Goal: Use online tool/utility: Utilize a website feature to perform a specific function

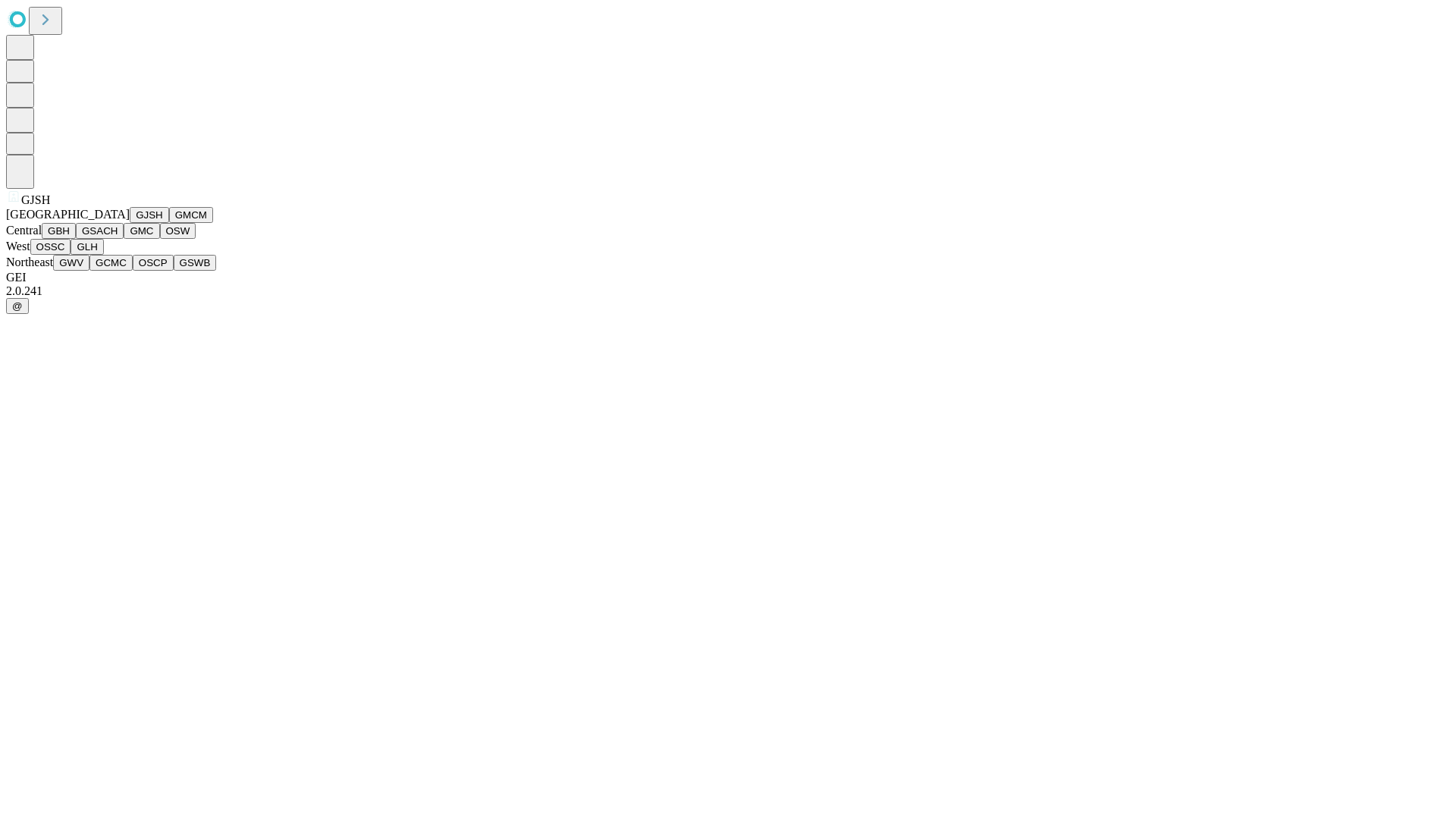
click at [130, 223] on button "GJSH" at bounding box center [149, 215] width 39 height 16
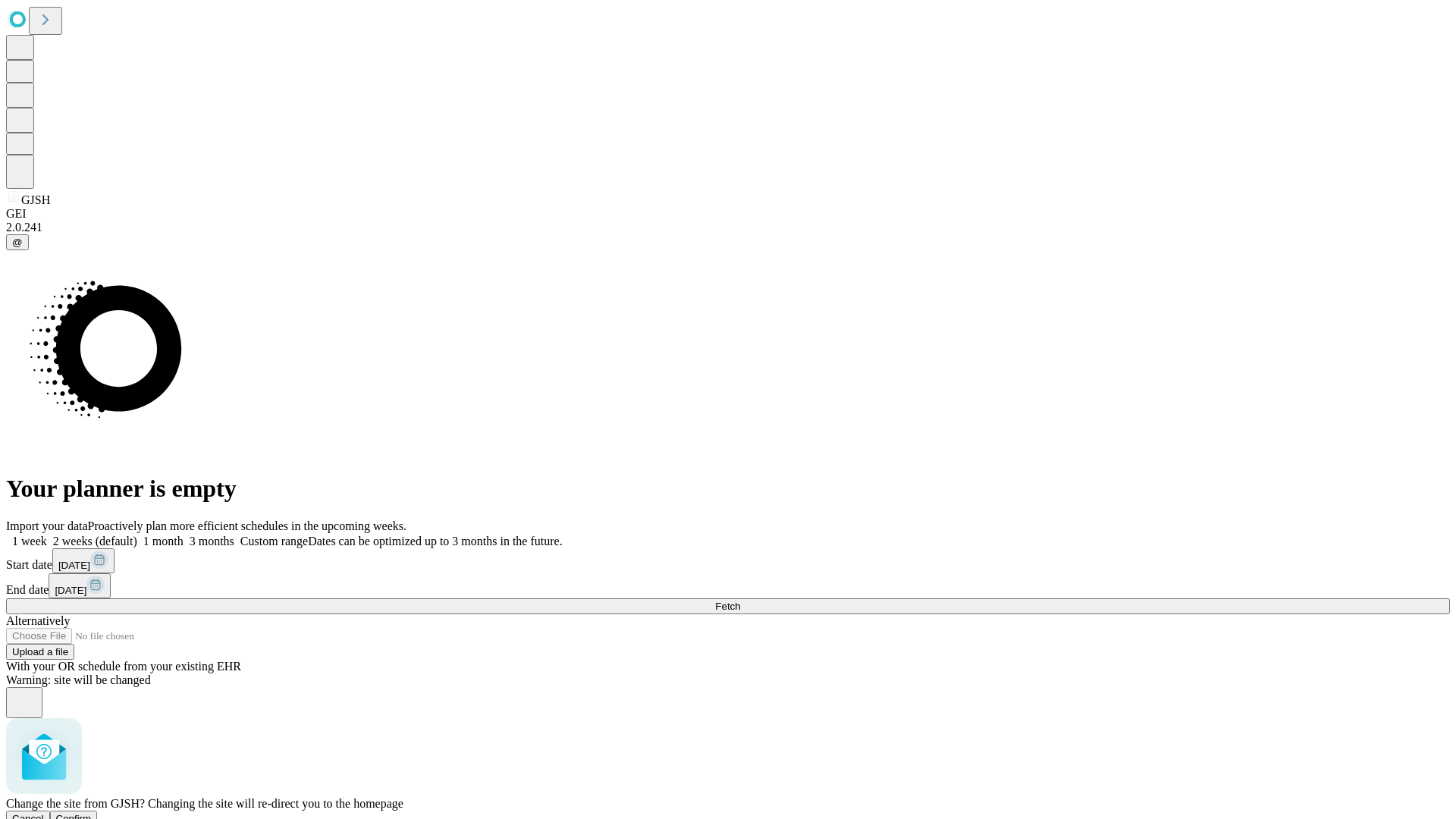
click at [92, 813] on span "Confirm" at bounding box center [74, 818] width 36 height 11
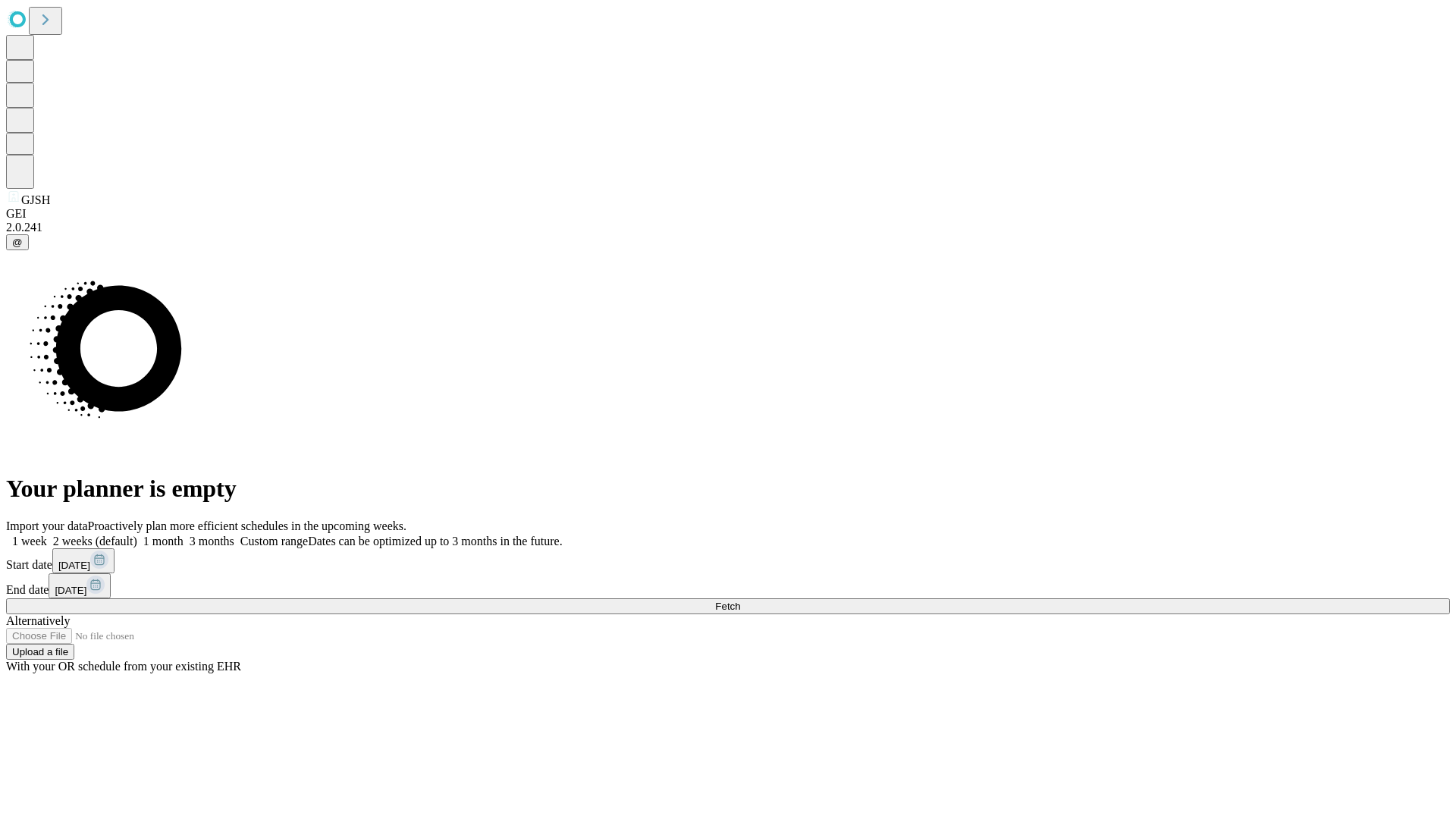
click at [137, 535] on label "2 weeks (default)" at bounding box center [92, 541] width 90 height 13
click at [740, 601] on span "Fetch" at bounding box center [727, 606] width 25 height 11
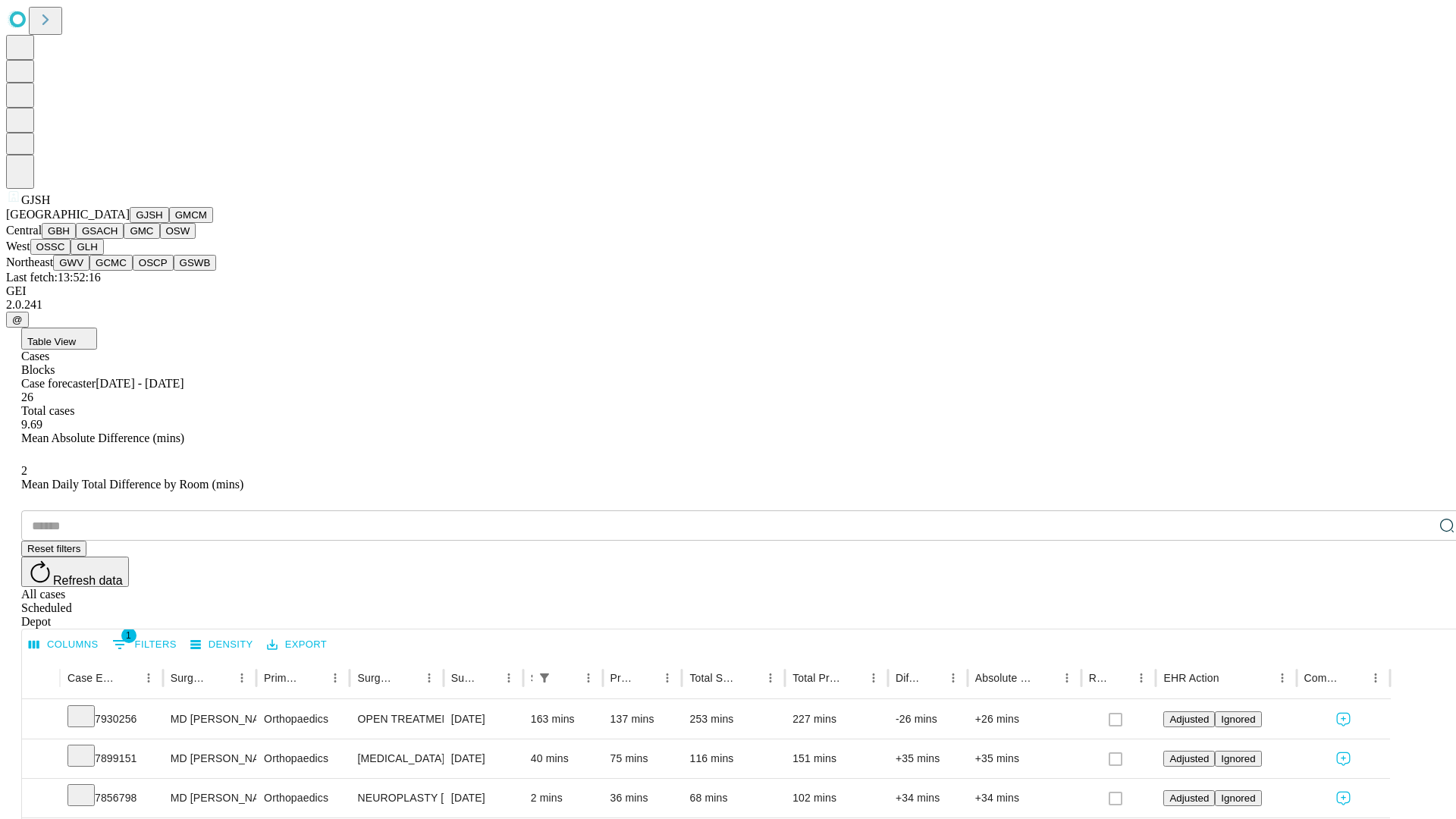
click at [169, 223] on button "GMCM" at bounding box center [191, 215] width 44 height 16
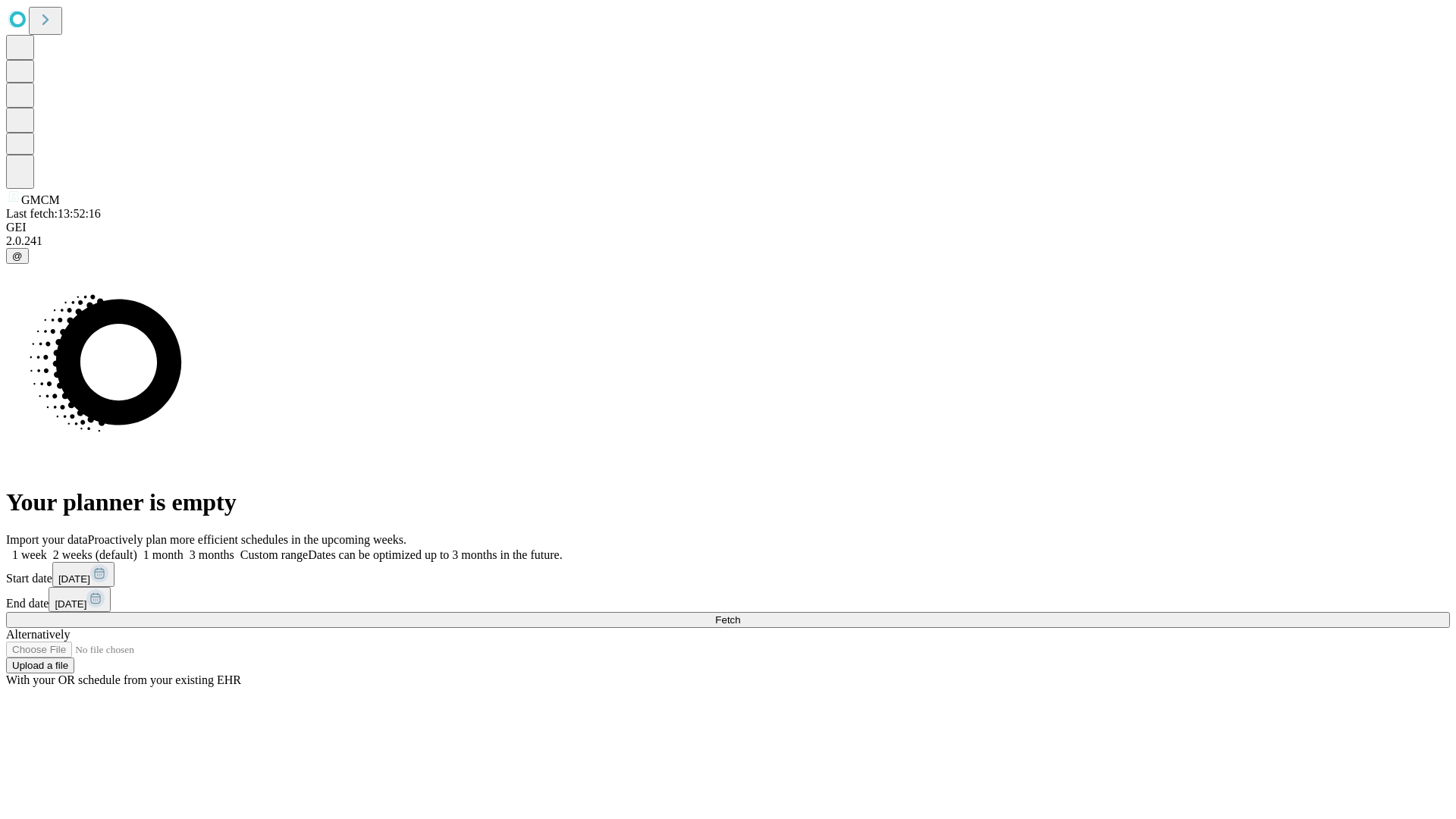
click at [137, 549] on label "2 weeks (default)" at bounding box center [92, 555] width 90 height 13
click at [740, 614] on span "Fetch" at bounding box center [727, 619] width 25 height 11
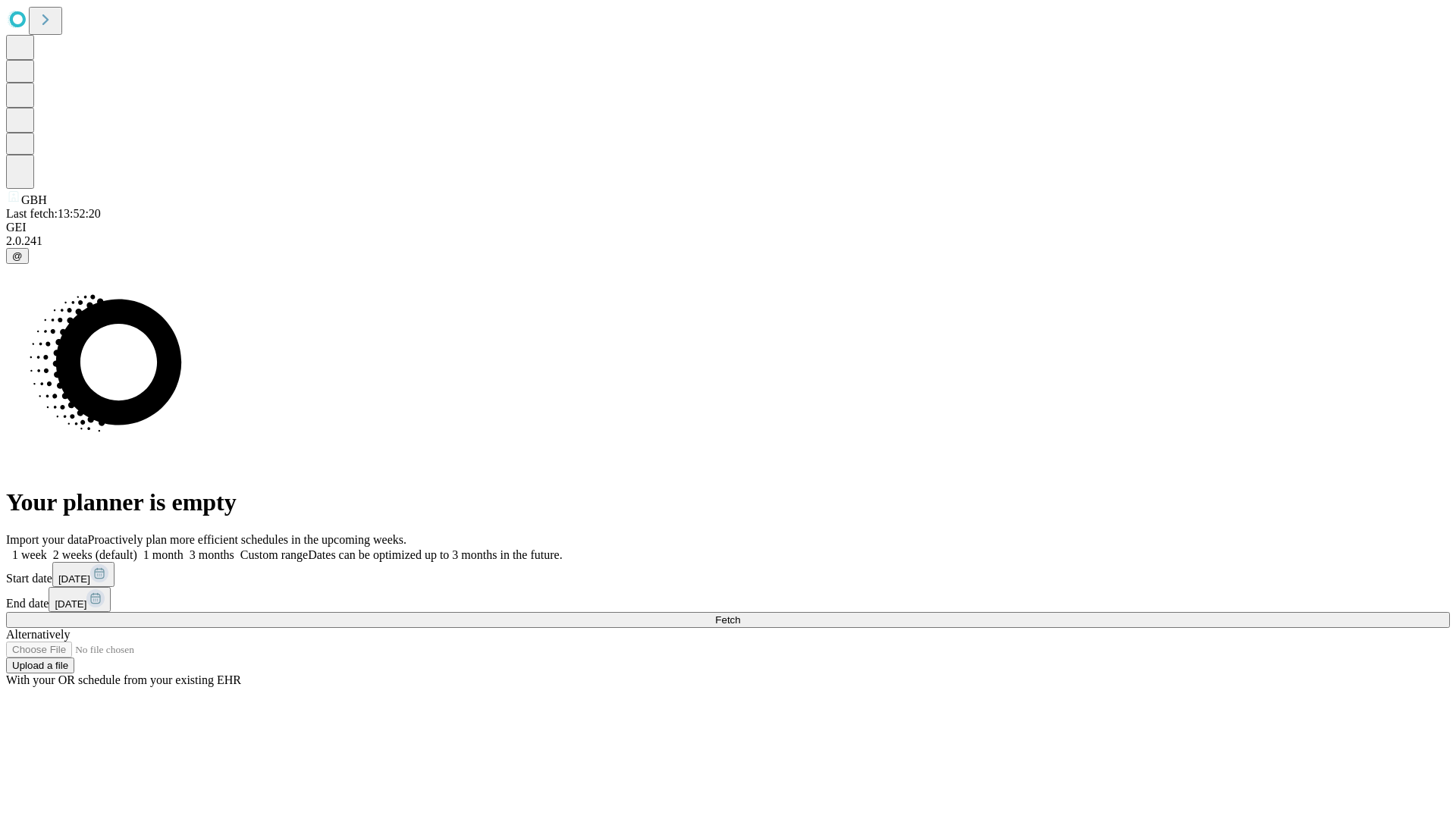
click at [137, 549] on label "2 weeks (default)" at bounding box center [92, 555] width 90 height 13
click at [740, 614] on span "Fetch" at bounding box center [727, 619] width 25 height 11
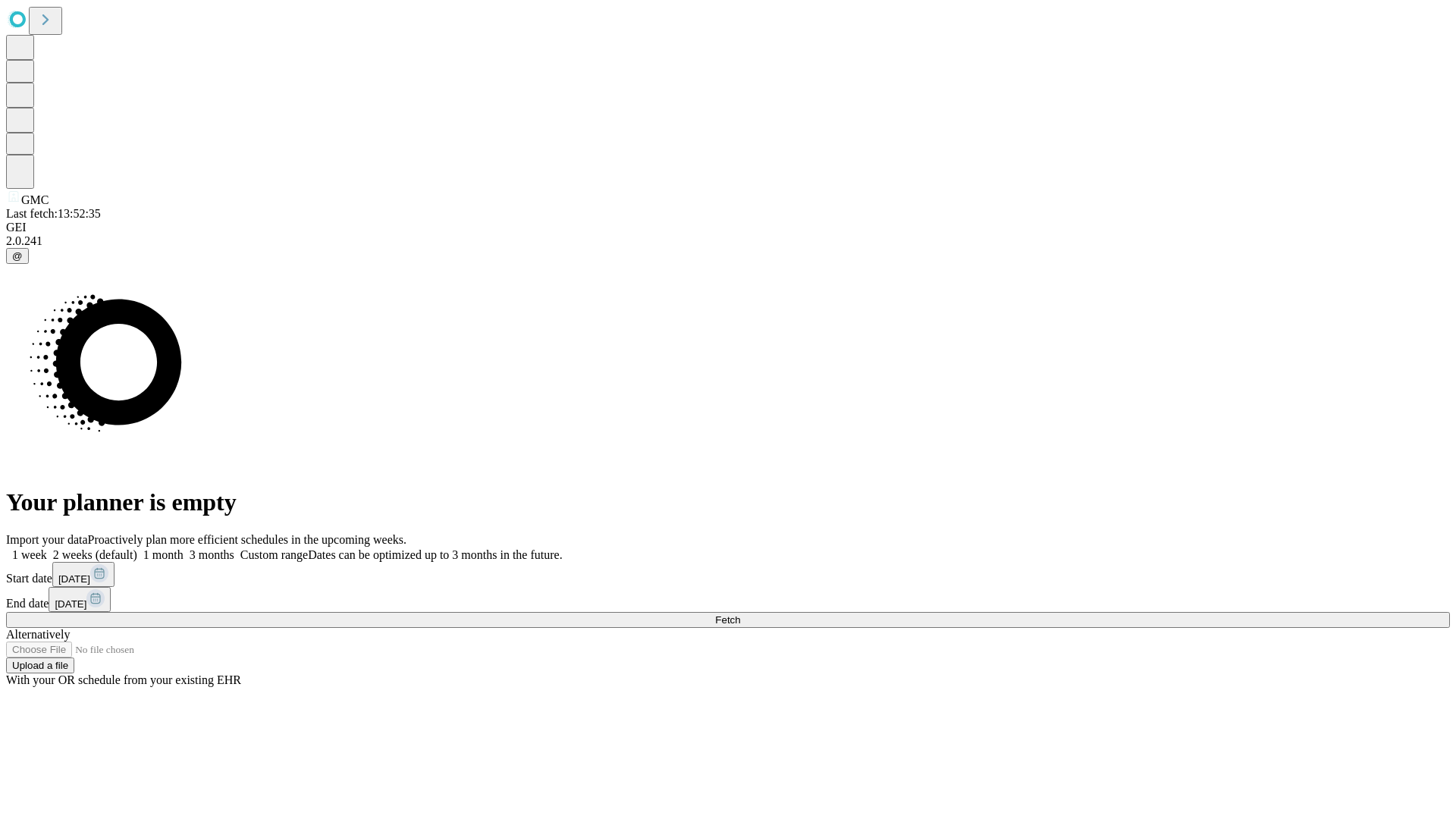
click at [740, 614] on span "Fetch" at bounding box center [727, 619] width 25 height 11
click at [137, 549] on label "2 weeks (default)" at bounding box center [92, 555] width 90 height 13
click at [740, 614] on span "Fetch" at bounding box center [727, 619] width 25 height 11
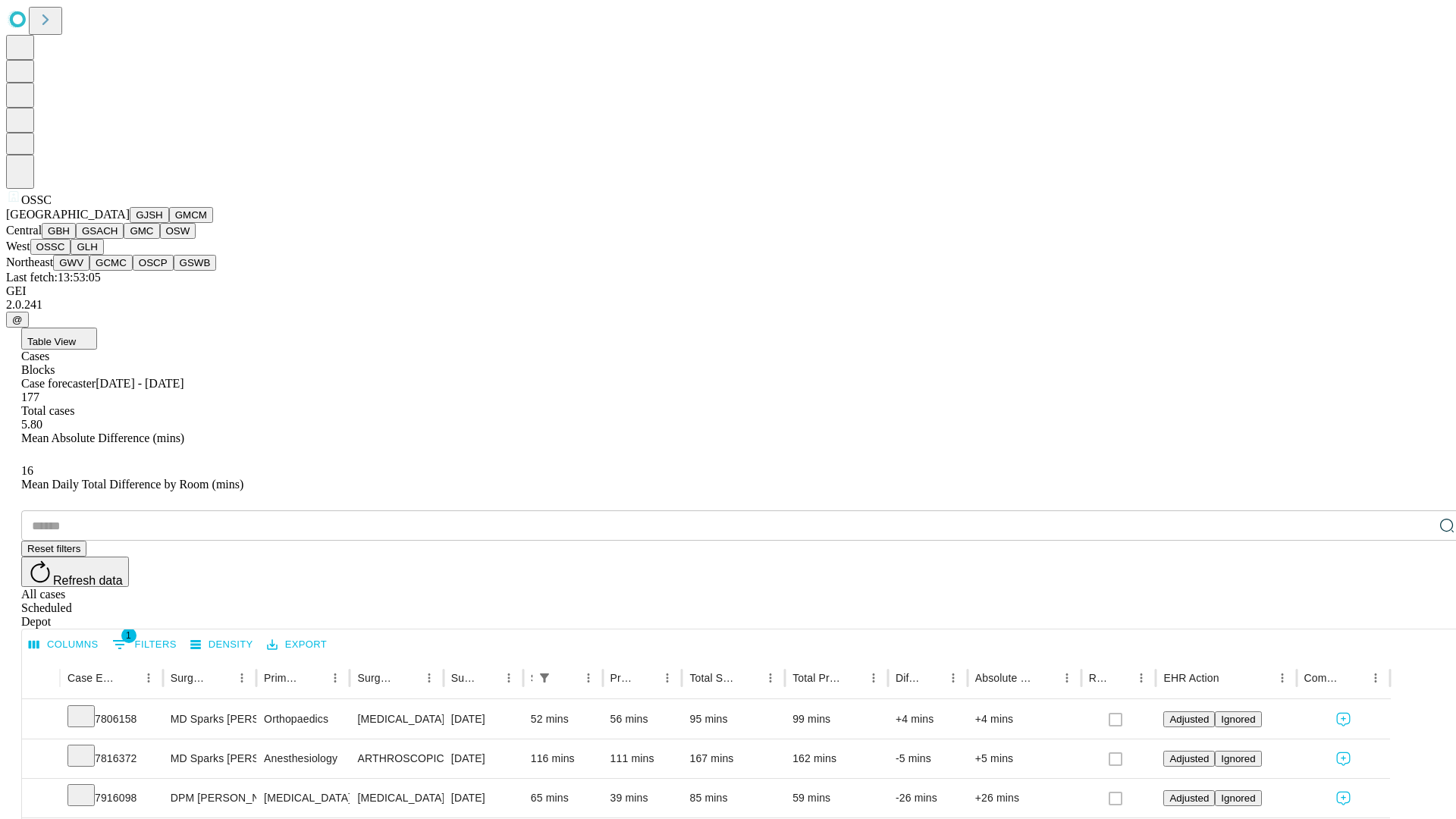
click at [103, 255] on button "GLH" at bounding box center [87, 247] width 32 height 16
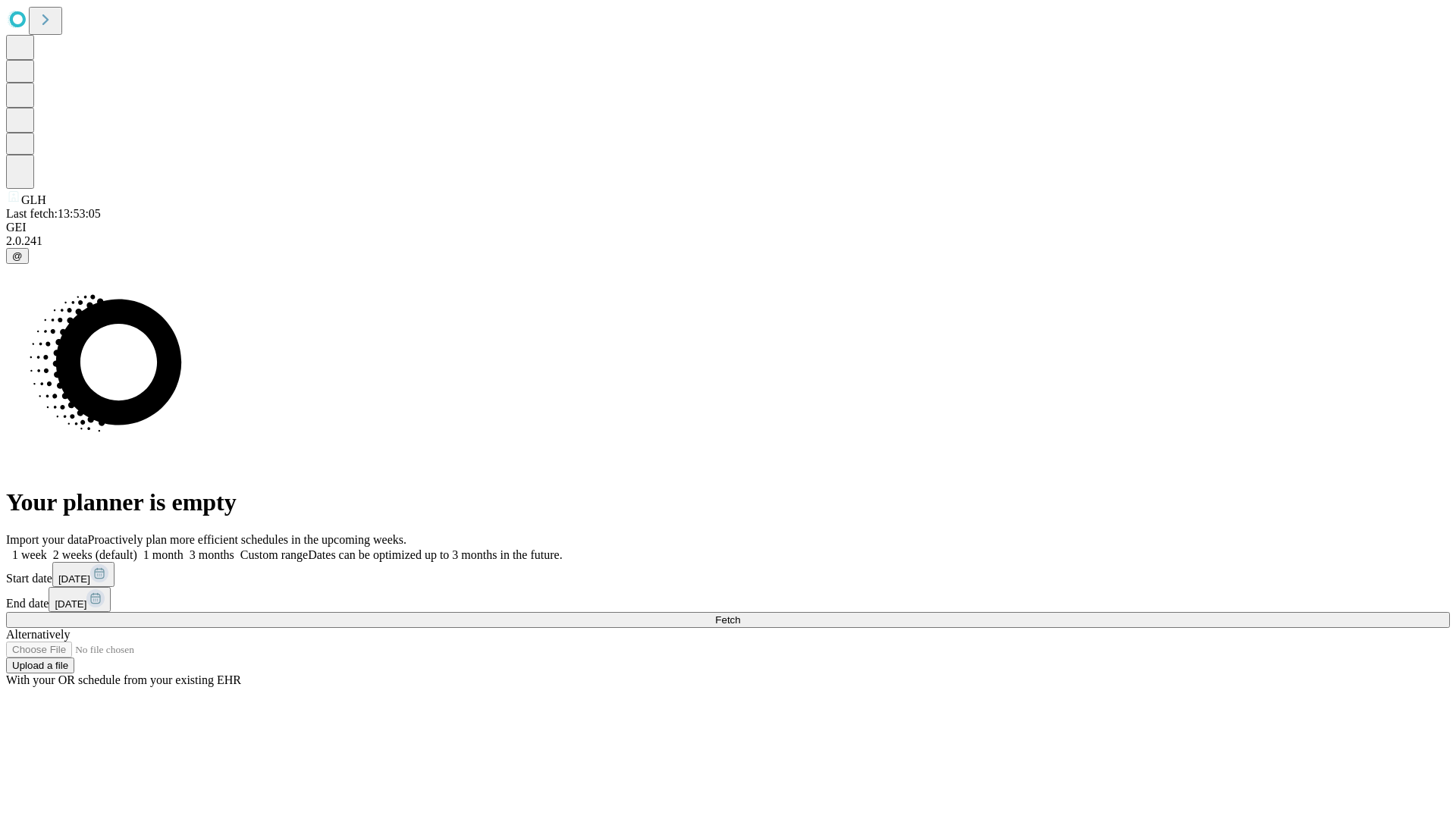
click at [137, 549] on label "2 weeks (default)" at bounding box center [92, 555] width 90 height 13
click at [740, 614] on span "Fetch" at bounding box center [727, 619] width 25 height 11
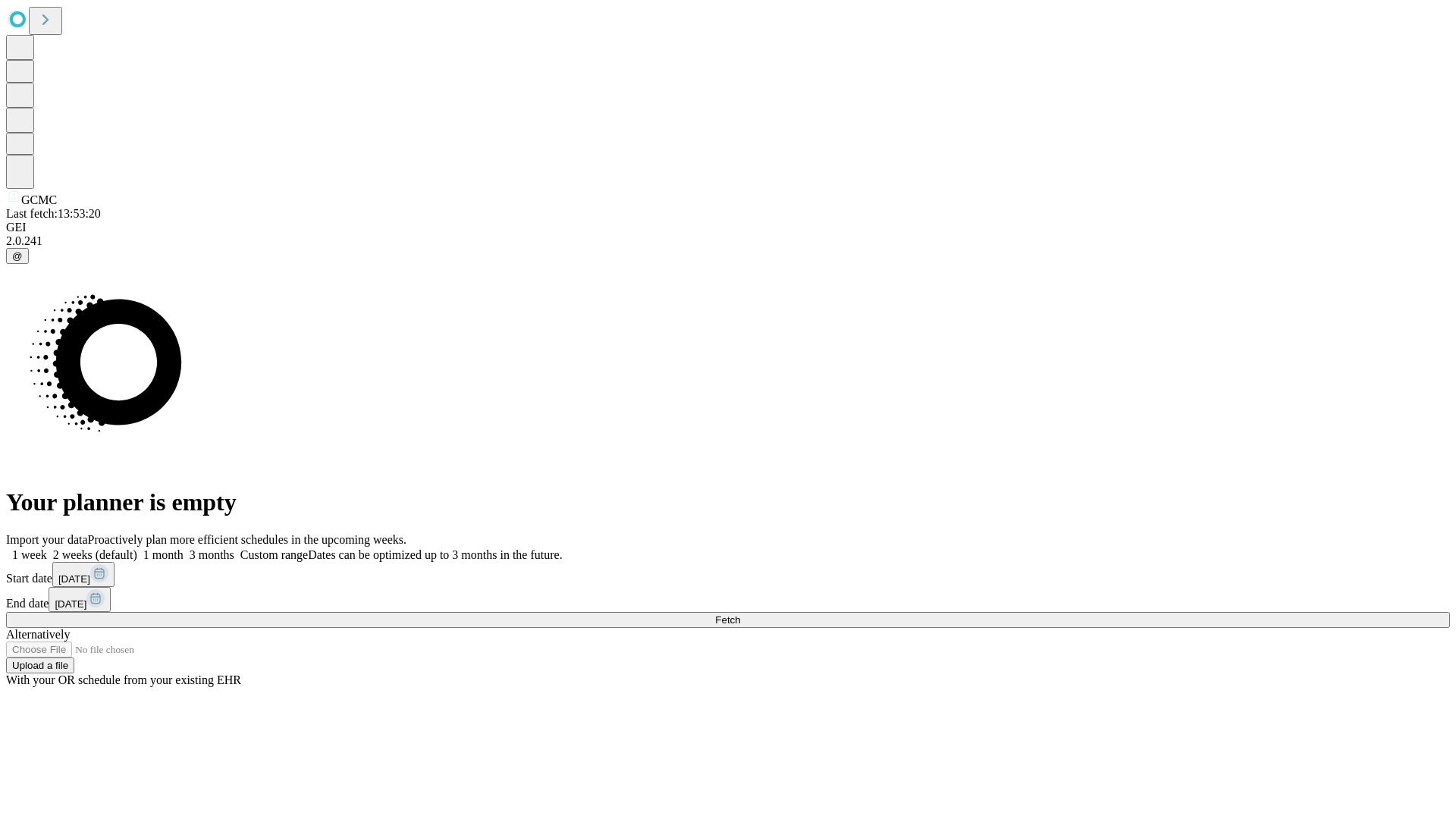
click at [137, 549] on label "2 weeks (default)" at bounding box center [92, 555] width 90 height 13
click at [740, 614] on span "Fetch" at bounding box center [727, 619] width 25 height 11
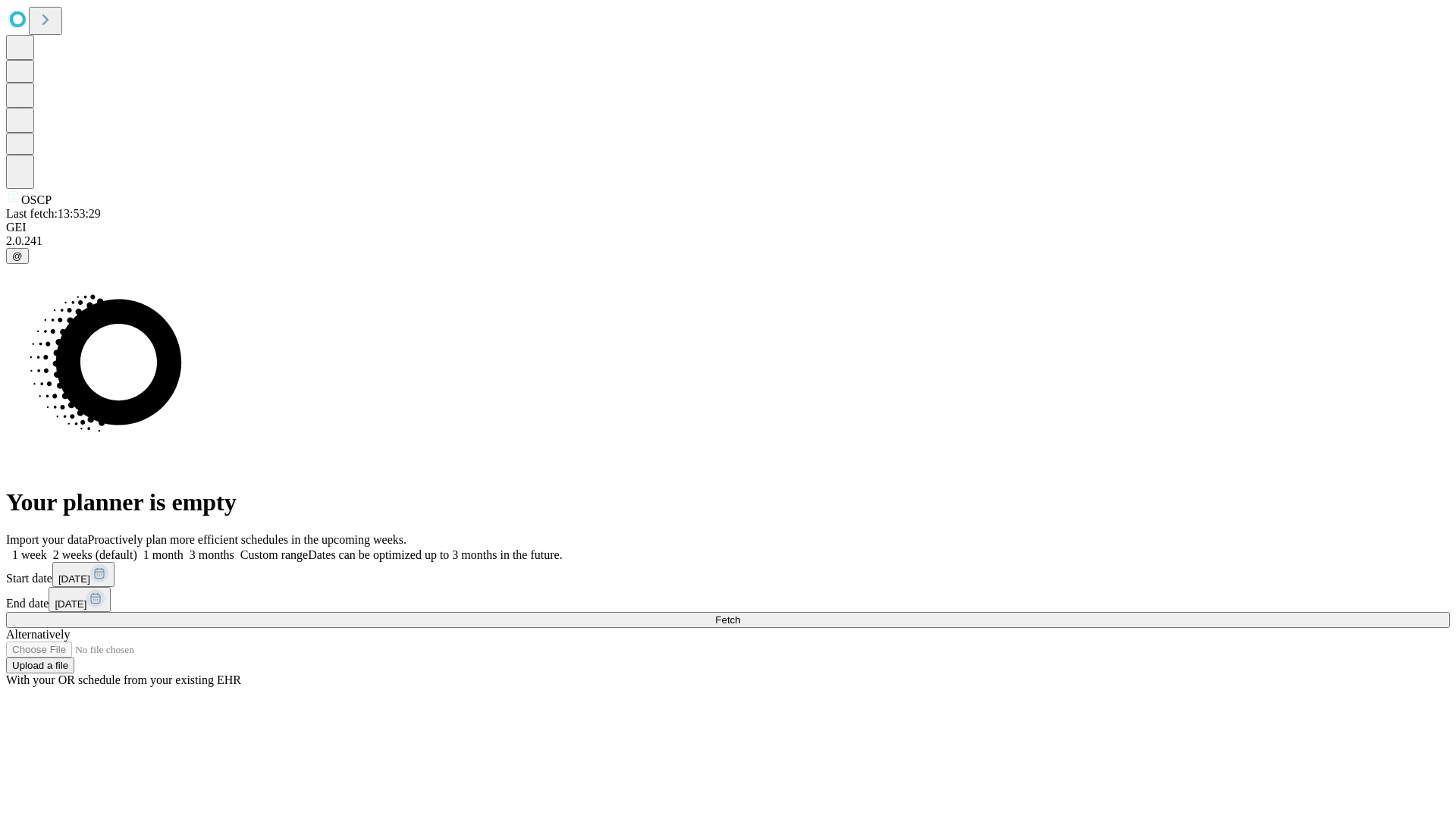
click at [137, 549] on label "2 weeks (default)" at bounding box center [92, 555] width 90 height 13
click at [740, 614] on span "Fetch" at bounding box center [727, 619] width 25 height 11
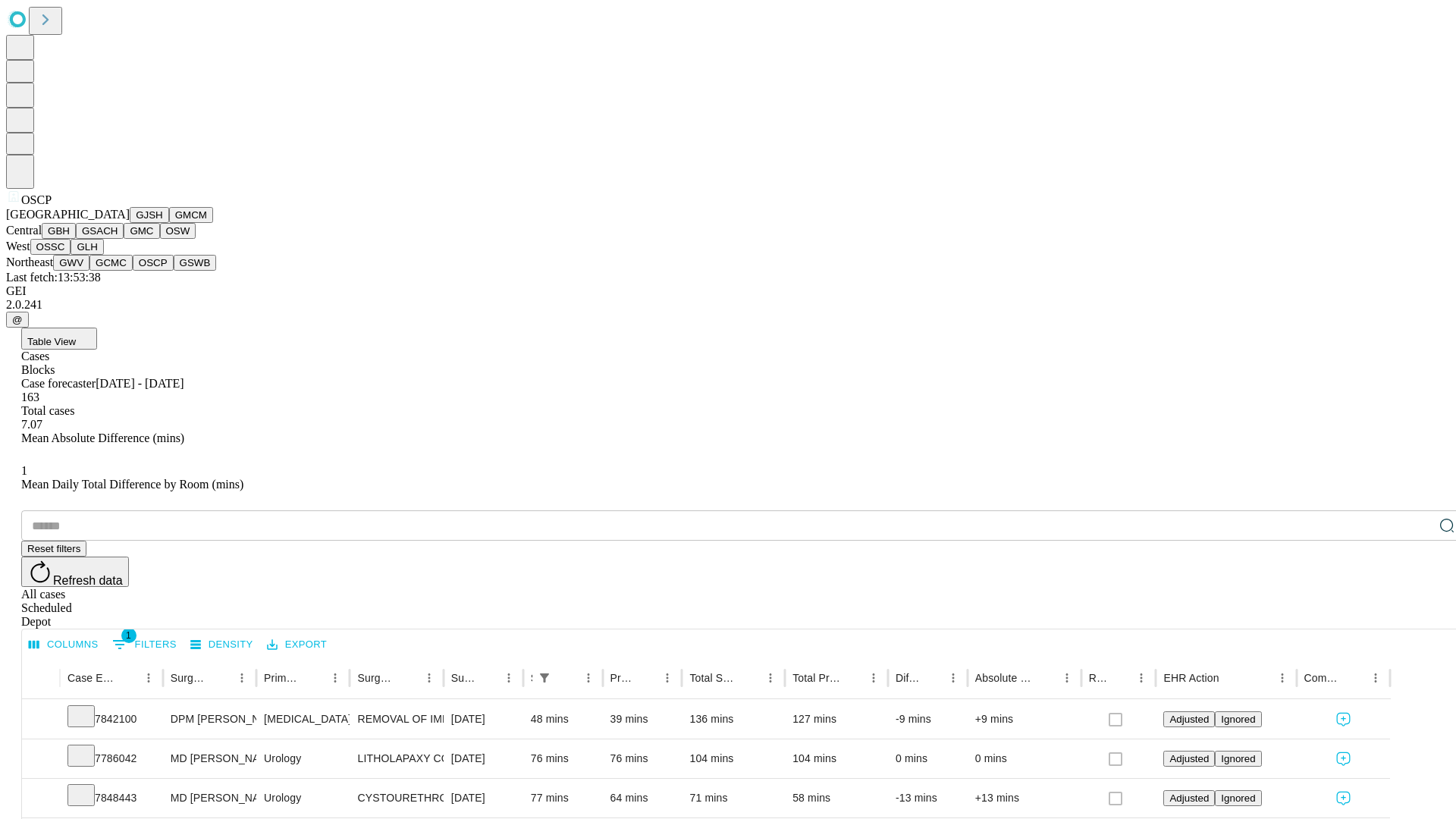
click at [174, 270] on button "GSWB" at bounding box center [195, 263] width 44 height 16
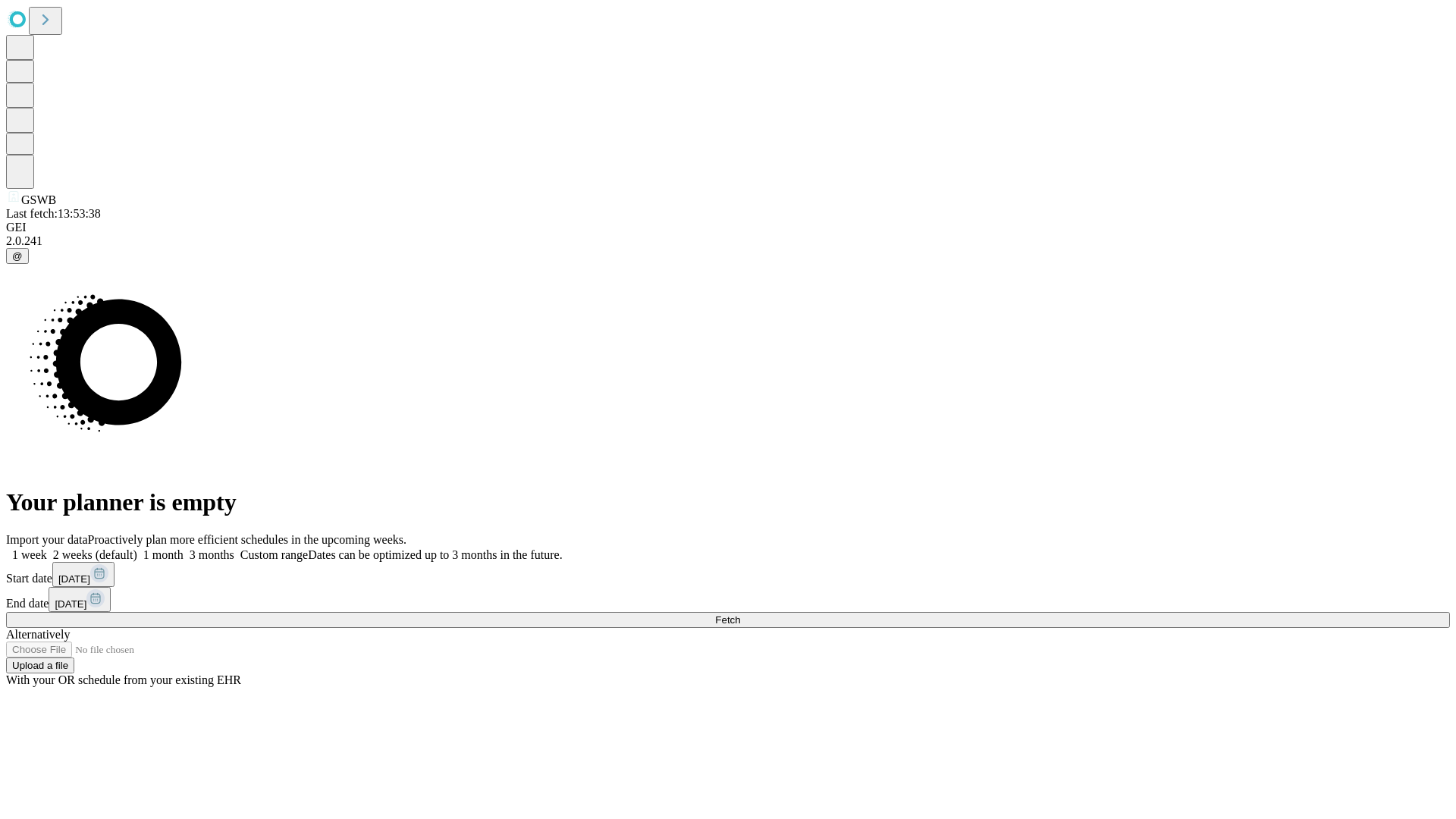
click at [137, 549] on label "2 weeks (default)" at bounding box center [92, 555] width 90 height 13
click at [740, 614] on span "Fetch" at bounding box center [727, 619] width 25 height 11
